Goal: Check status: Check status

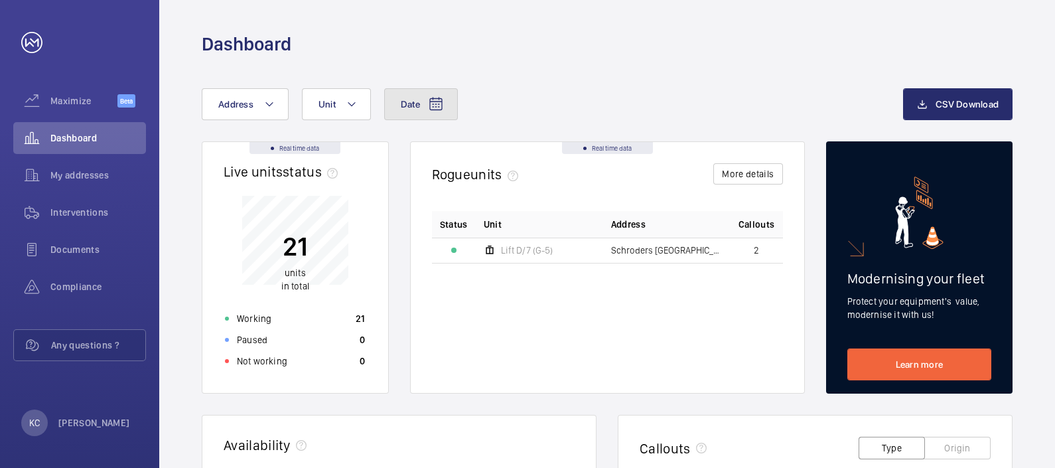
click at [437, 102] on mat-icon at bounding box center [436, 104] width 16 height 16
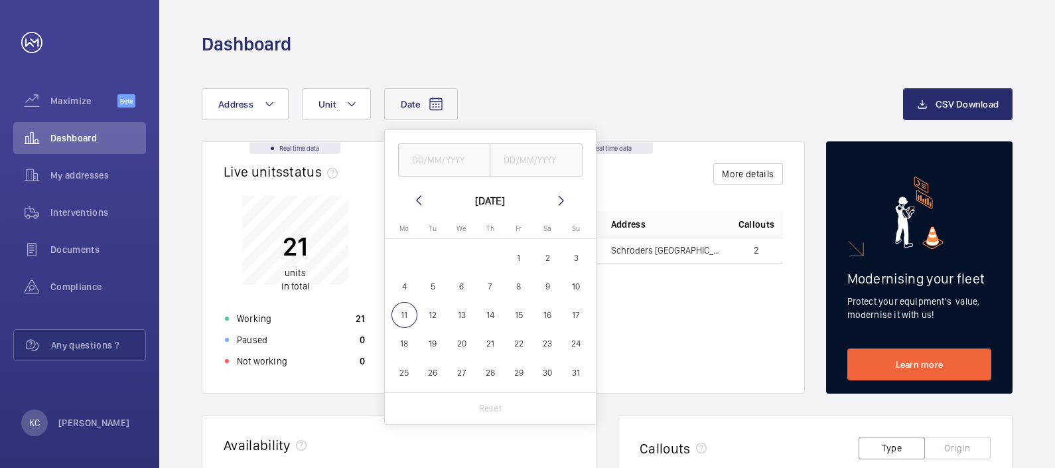
click at [416, 199] on mat-icon at bounding box center [419, 200] width 16 height 16
click at [431, 253] on span "1" at bounding box center [433, 258] width 26 height 26
type input "[DATE]"
click at [489, 372] on span "31" at bounding box center [490, 373] width 26 height 26
type input "[DATE]"
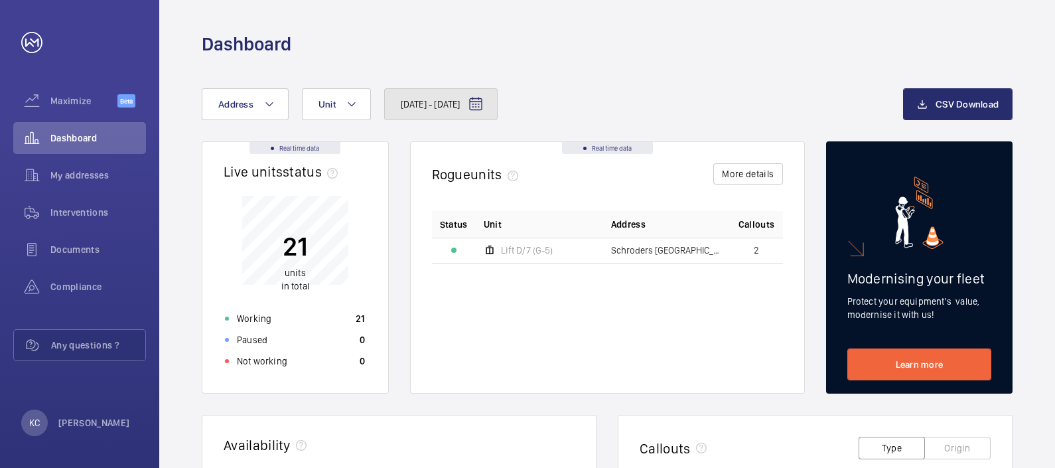
click at [484, 100] on mat-icon at bounding box center [476, 104] width 16 height 16
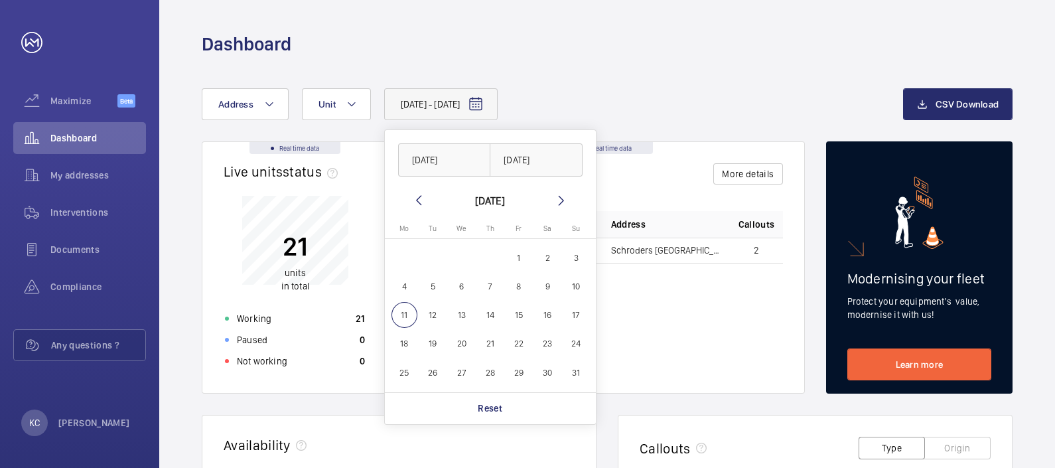
click at [406, 289] on span "4" at bounding box center [405, 286] width 26 height 26
type input "[DATE]"
click at [582, 281] on span "10" at bounding box center [577, 286] width 26 height 26
type input "[DATE]"
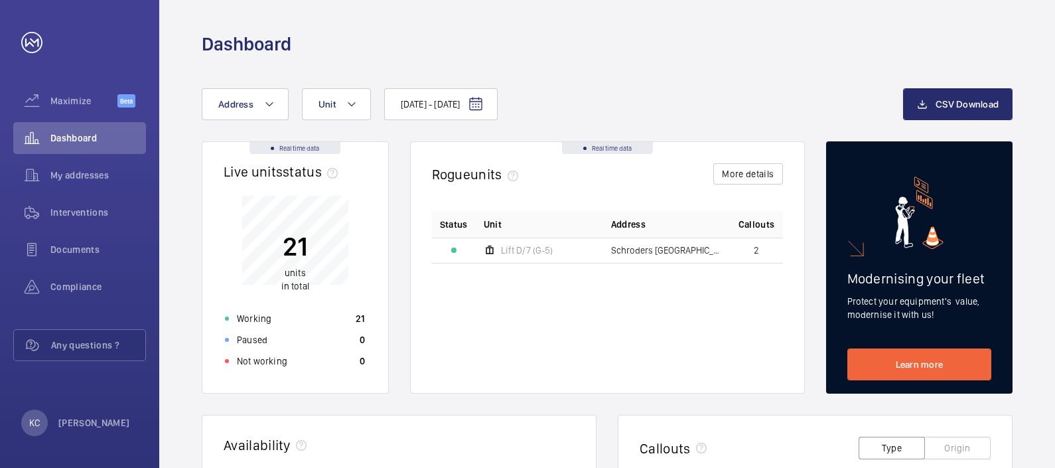
scroll to position [409, 0]
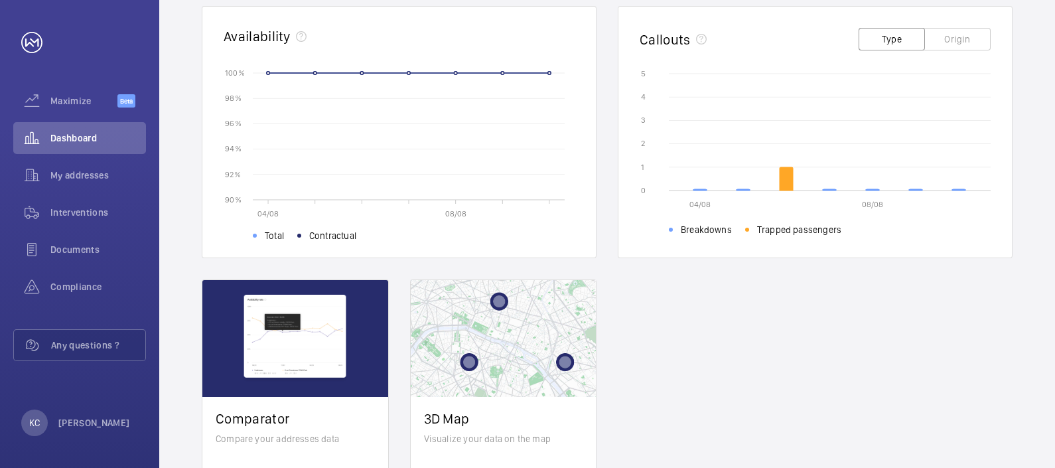
click at [714, 279] on div "Real time data Live units status﻿ 21 units in total Working 21 Paused 0 Not wor…" at bounding box center [607, 132] width 811 height 799
click at [74, 240] on div "Documents" at bounding box center [79, 250] width 133 height 32
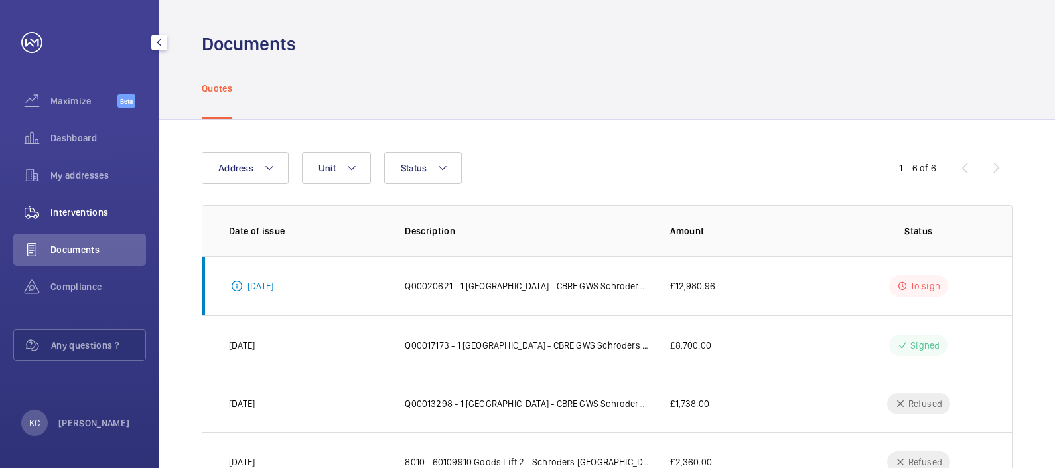
click at [96, 207] on span "Interventions" at bounding box center [98, 212] width 96 height 13
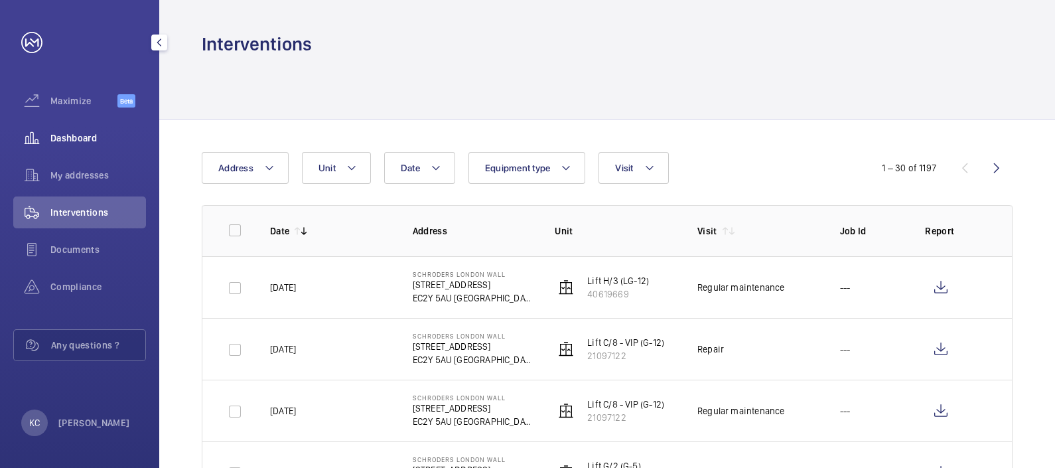
click at [71, 133] on span "Dashboard" at bounding box center [98, 137] width 96 height 13
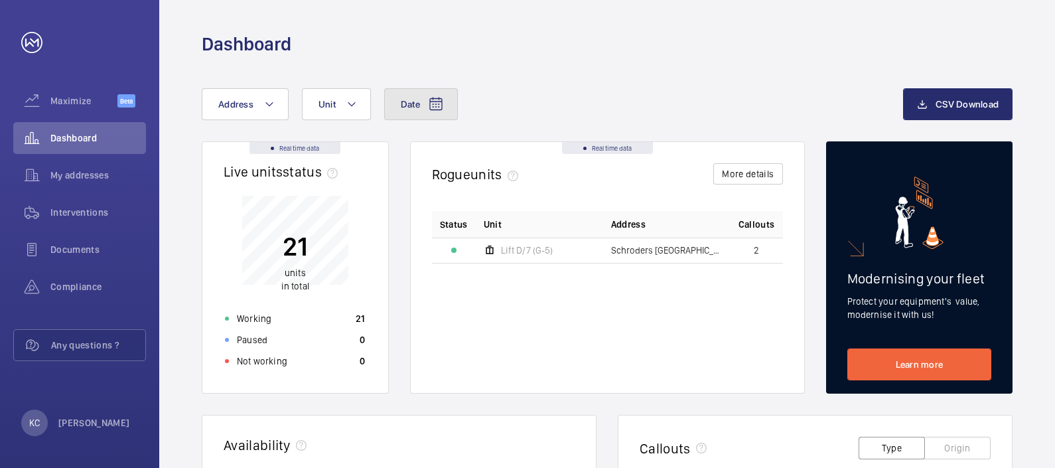
click at [444, 105] on button "Date" at bounding box center [421, 104] width 74 height 32
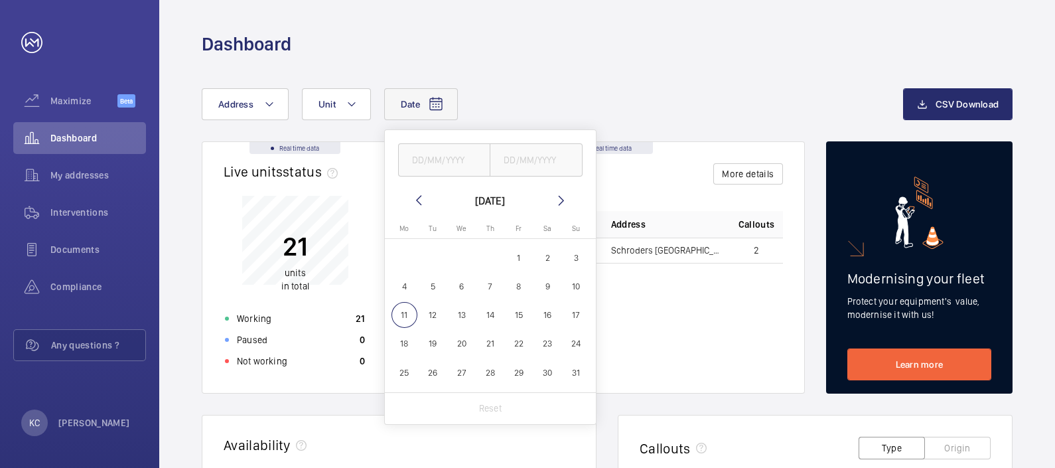
click at [591, 98] on div "Date [DATE] [DATE] Mo [DATE] Tu [DATE] We [DATE] Th [DATE] Fr [DATE] Sa [DATE] …" at bounding box center [553, 104] width 702 height 32
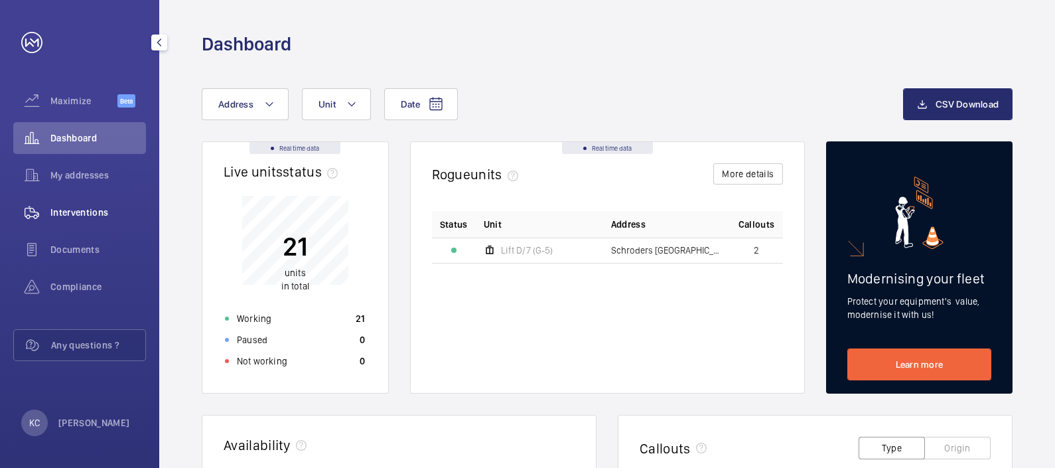
click at [89, 212] on span "Interventions" at bounding box center [98, 212] width 96 height 13
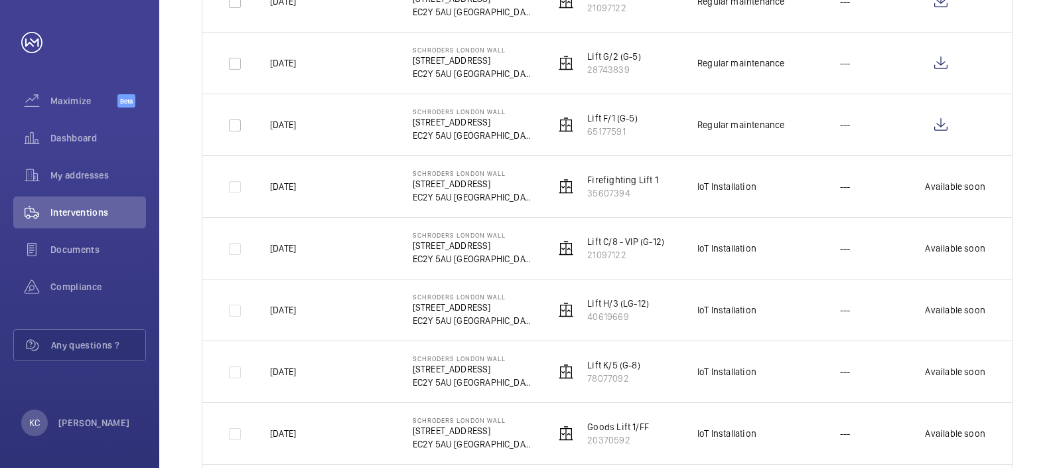
scroll to position [819, 0]
